Goal: Check status: Check status

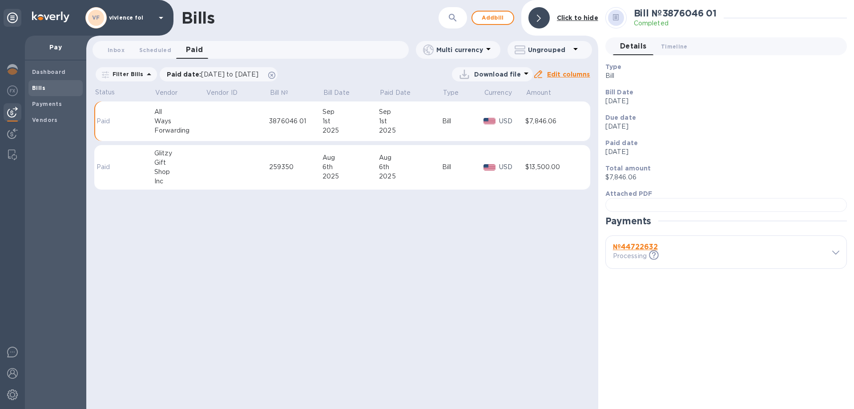
click at [531, 119] on div "$7,846.06" at bounding box center [552, 121] width 54 height 9
click at [181, 113] on div "All" at bounding box center [179, 111] width 51 height 9
click at [291, 115] on td "3876046 01" at bounding box center [295, 121] width 53 height 40
click at [678, 47] on span "Timeline 0" at bounding box center [674, 46] width 27 height 9
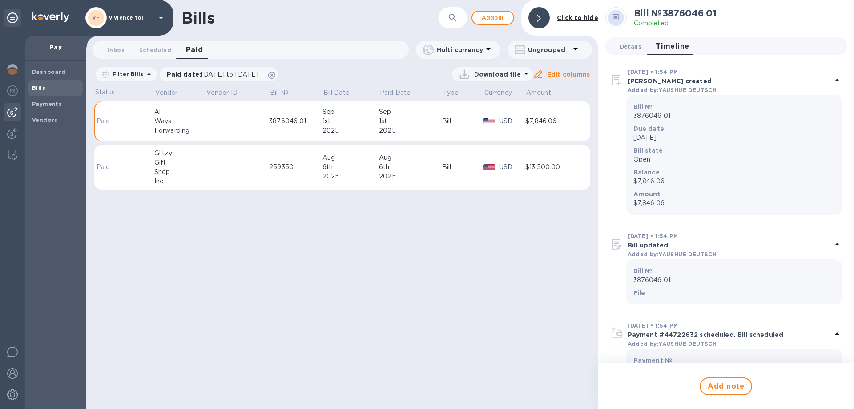
click at [639, 44] on span "Details 0" at bounding box center [630, 46] width 21 height 9
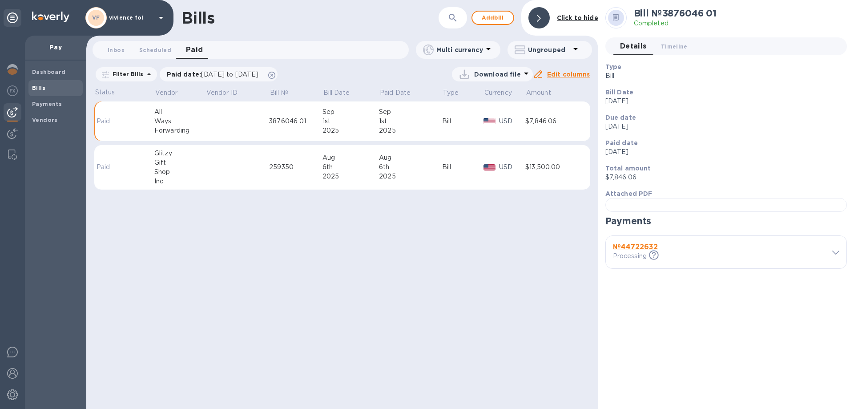
click at [374, 121] on div "1st" at bounding box center [350, 121] width 56 height 9
click at [160, 120] on div "Ways" at bounding box center [179, 121] width 51 height 9
click at [636, 251] on b "№ 44722632" at bounding box center [635, 246] width 45 height 8
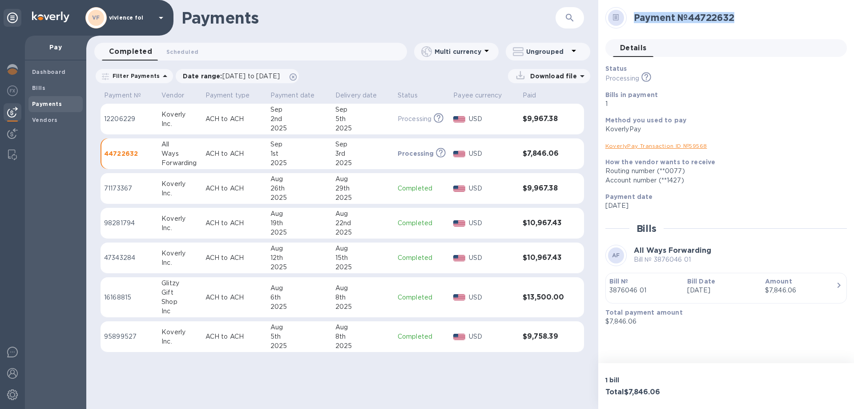
drag, startPoint x: 740, startPoint y: 20, endPoint x: 634, endPoint y: 20, distance: 106.3
click at [634, 20] on h2 "Payment № 44722632" at bounding box center [737, 17] width 206 height 11
copy h2 "Payment № 44722632"
click at [491, 149] on p "USD" at bounding box center [492, 153] width 47 height 9
click at [736, 17] on h2 "Payment № 44722632" at bounding box center [737, 17] width 206 height 11
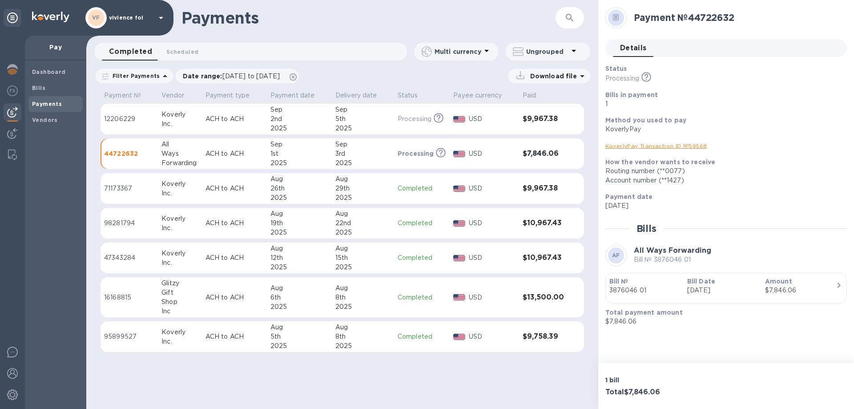
click at [736, 17] on h2 "Payment № 44722632" at bounding box center [737, 17] width 206 height 11
copy h2 "Payment № 44722632"
